Goal: Information Seeking & Learning: Check status

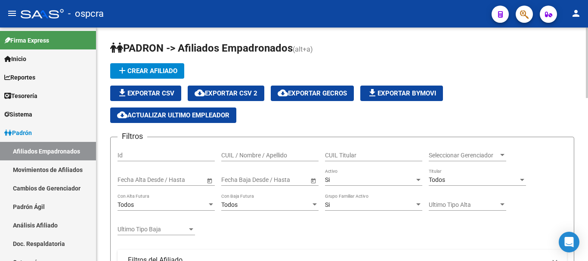
click at [257, 152] on input "CUIL / Nombre / Apellido" at bounding box center [269, 155] width 97 height 7
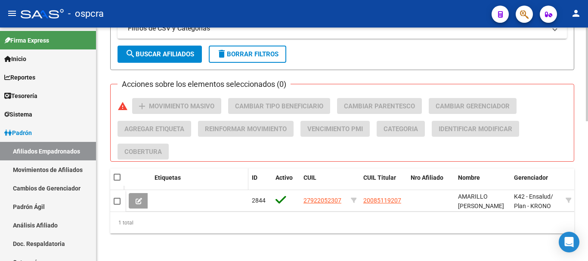
scroll to position [349, 0]
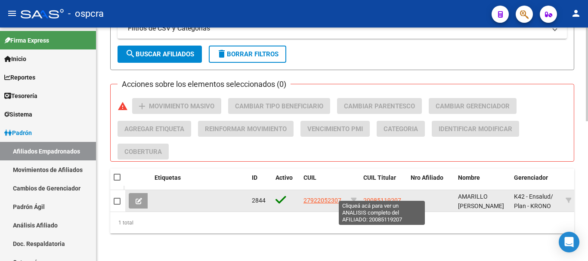
type input "amarillo"
click at [379, 197] on span "20085119207" at bounding box center [382, 200] width 38 height 7
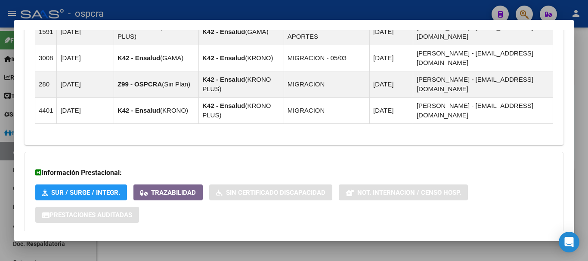
scroll to position [608, 0]
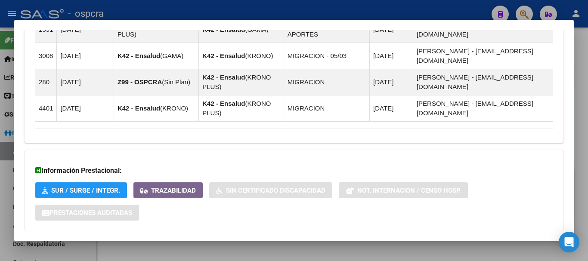
click at [272, 244] on mat-panel-title "Aportes y Contribuciones del Afiliado: 20085119207" at bounding box center [289, 249] width 508 height 10
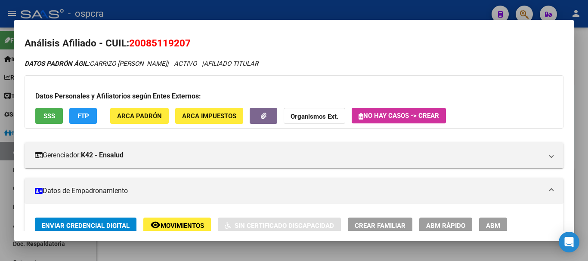
scroll to position [0, 0]
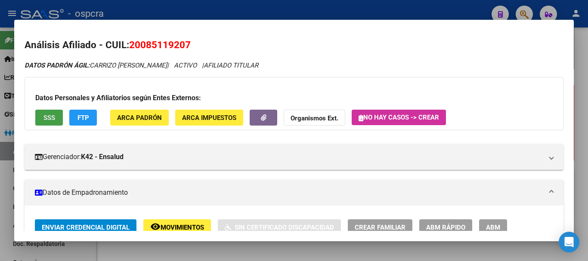
click at [47, 118] on span "SSS" at bounding box center [49, 118] width 12 height 8
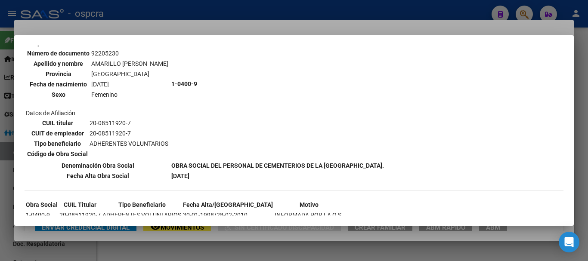
scroll to position [264, 0]
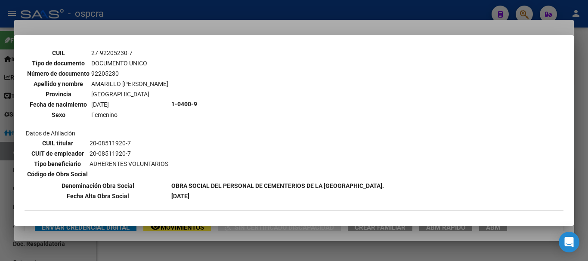
click at [0, 120] on div at bounding box center [294, 130] width 588 height 261
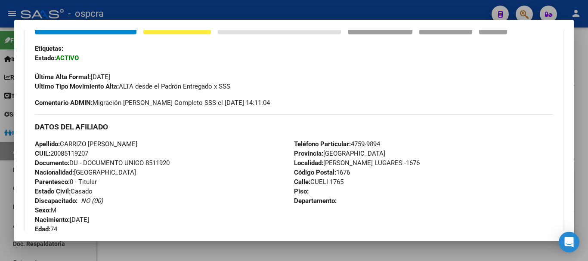
scroll to position [172, 0]
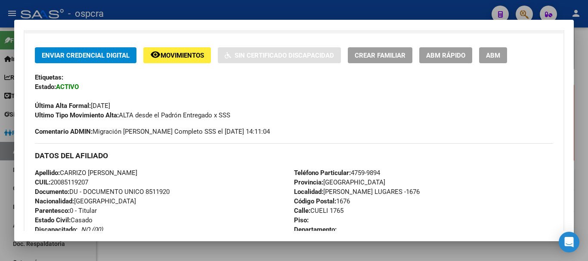
click at [0, 94] on div at bounding box center [294, 130] width 588 height 261
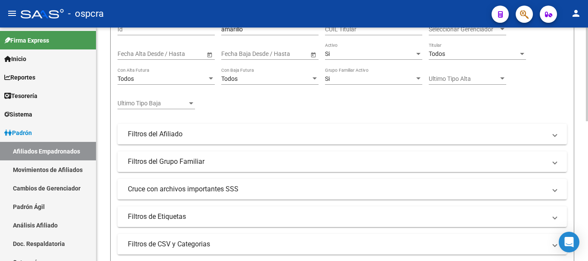
scroll to position [47, 0]
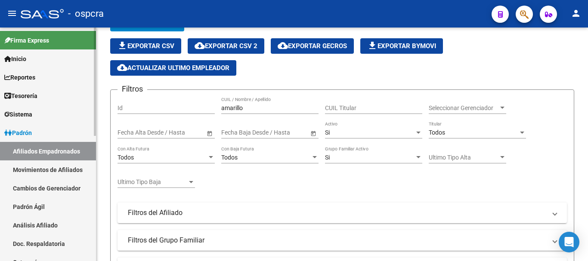
drag, startPoint x: 269, startPoint y: 112, endPoint x: 0, endPoint y: 68, distance: 272.5
click at [0, 68] on mat-sidenav-container "Firma Express Inicio Calendario SSS Instructivos Contacto OS Reportes Ingresos …" at bounding box center [294, 145] width 588 height 234
click at [252, 105] on input "amarillo" at bounding box center [269, 108] width 97 height 7
click at [159, 105] on div "Filtros Id amarillo CUIL / Nombre / Apellido CUIL Titular Seleccionar Gerenciad…" at bounding box center [341, 201] width 449 height 209
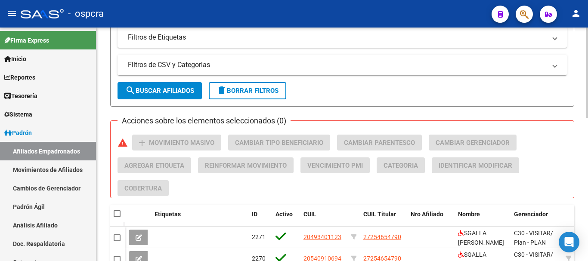
scroll to position [370, 0]
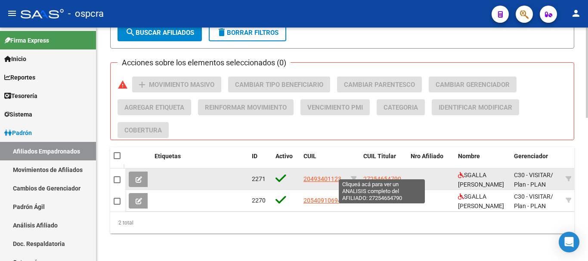
type input "sgalla"
click at [367, 176] on span "27254654790" at bounding box center [382, 179] width 38 height 7
type textarea "27254654790"
